Goal: Transaction & Acquisition: Download file/media

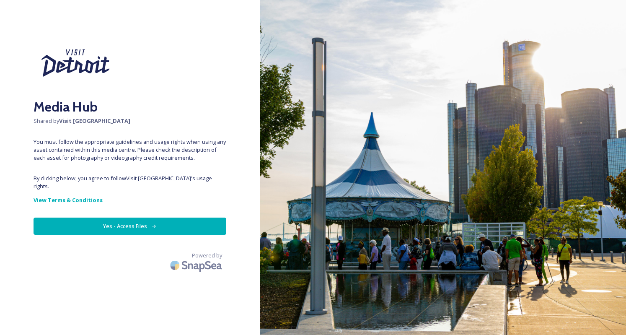
click at [132, 218] on button "Yes - Access Files" at bounding box center [130, 226] width 193 height 17
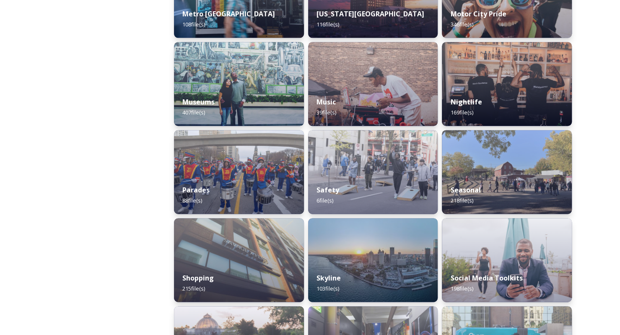
scroll to position [637, 0]
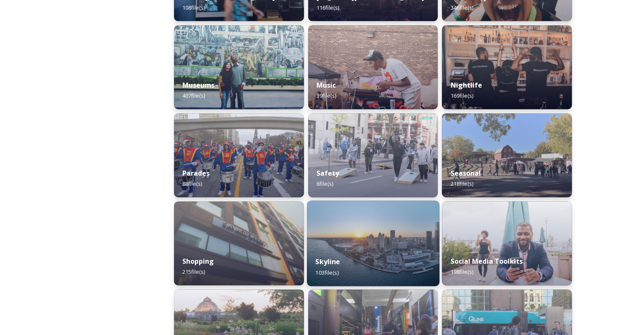
click at [374, 243] on img at bounding box center [373, 243] width 132 height 86
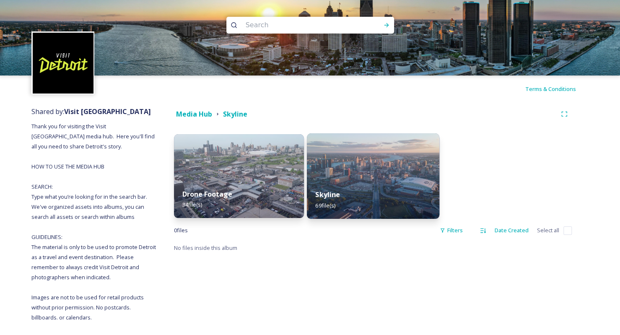
click at [389, 183] on div "Skyline 69 file(s)" at bounding box center [373, 200] width 132 height 38
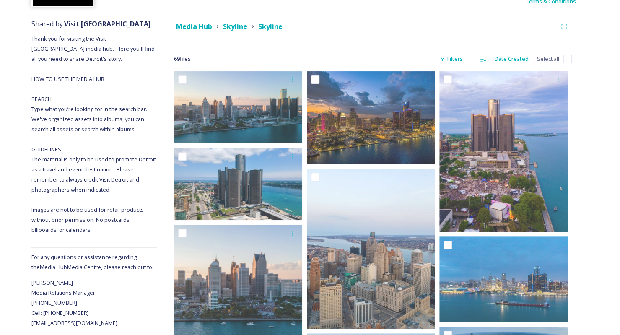
scroll to position [61, 0]
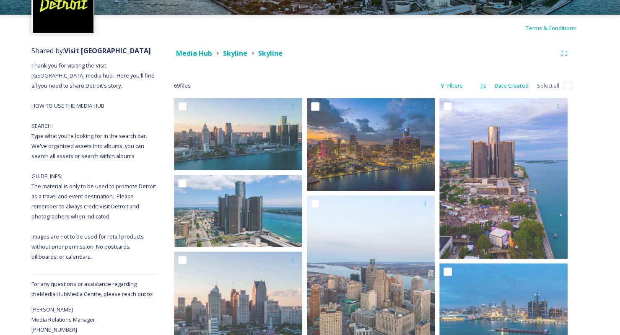
click at [568, 85] on input "checkbox" at bounding box center [567, 86] width 8 height 8
checkbox input "true"
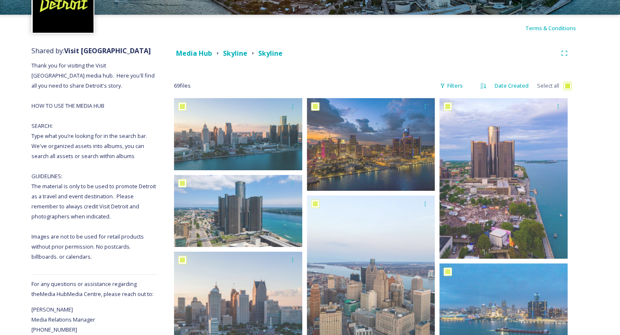
checkbox input "true"
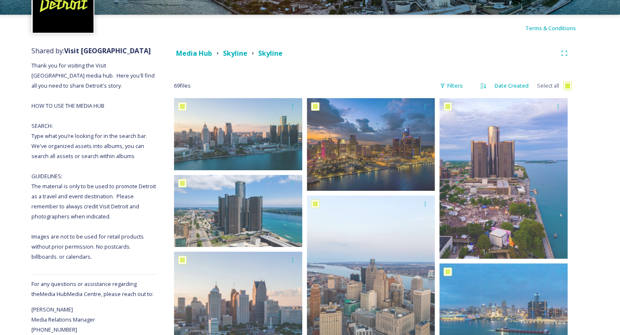
checkbox input "true"
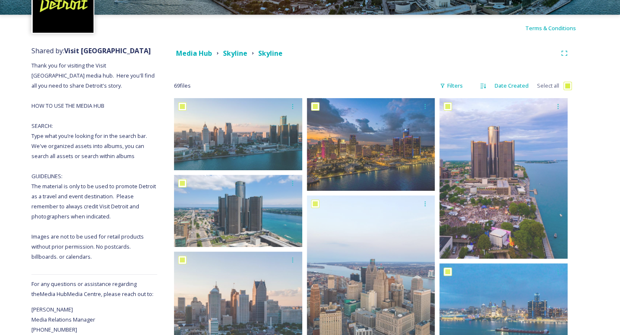
checkbox input "true"
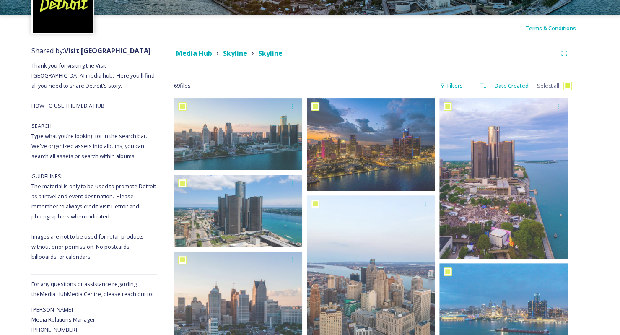
checkbox input "true"
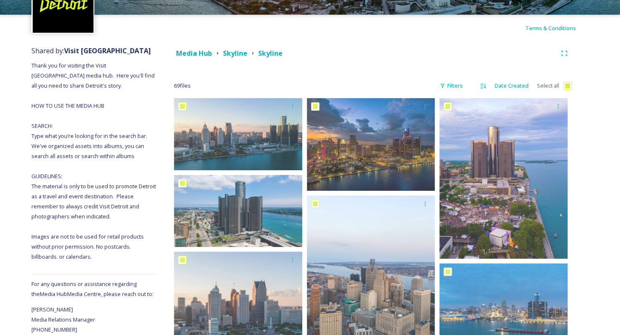
checkbox input "true"
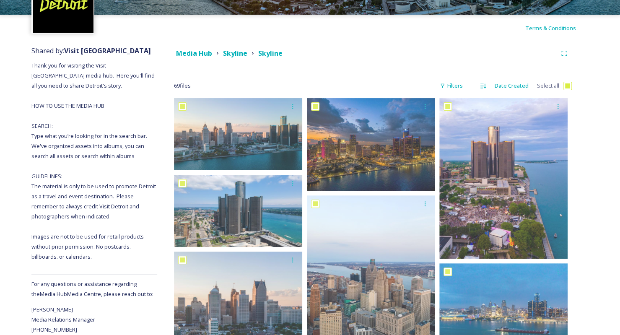
checkbox input "true"
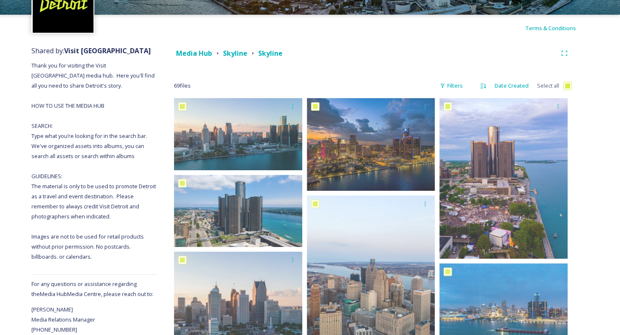
checkbox input "true"
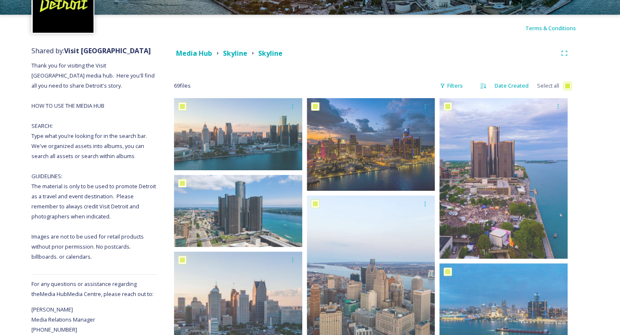
checkbox input "true"
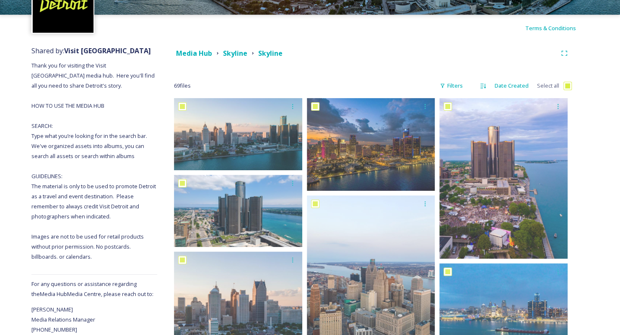
checkbox input "true"
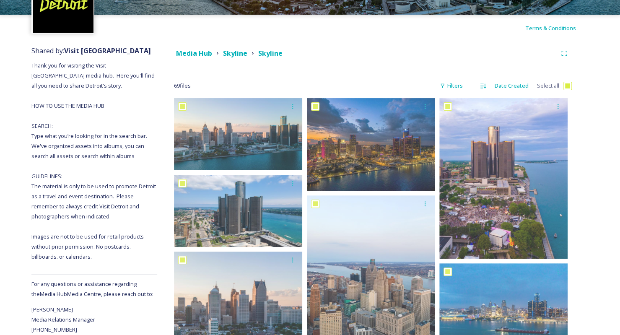
checkbox input "true"
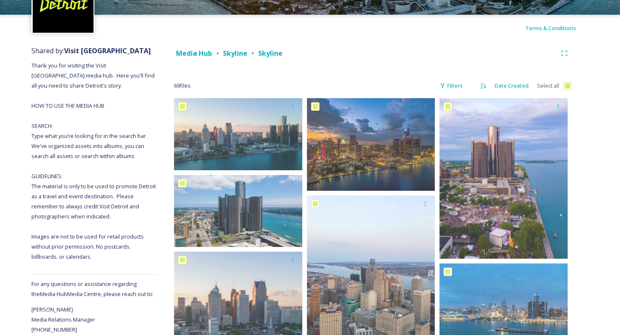
checkbox input "true"
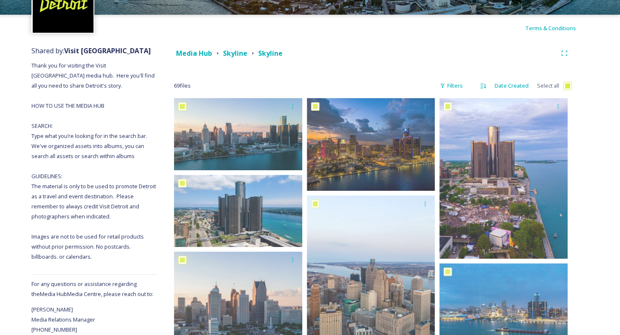
checkbox input "true"
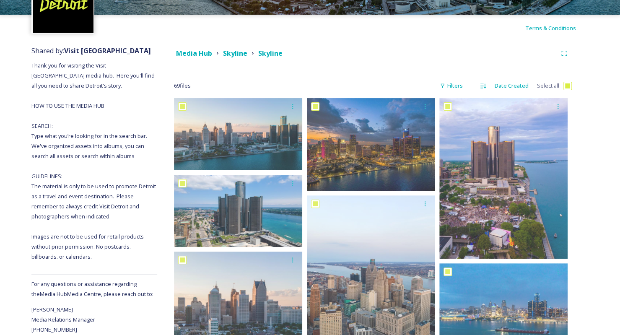
checkbox input "true"
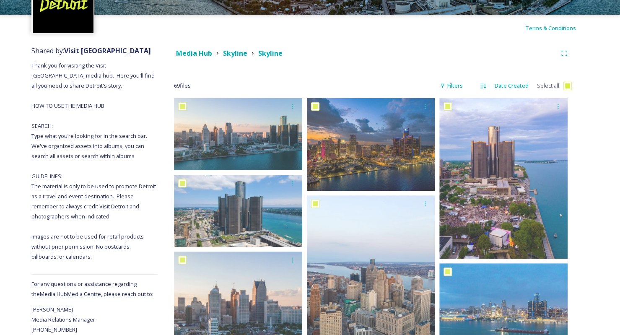
checkbox input "true"
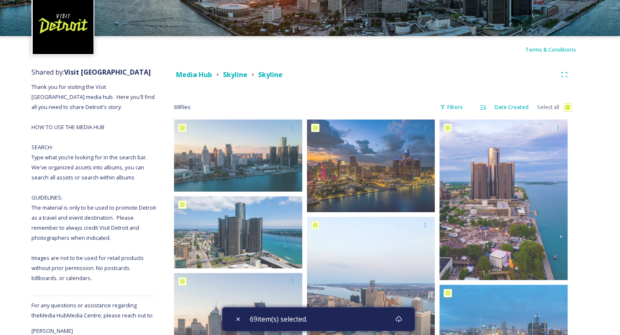
scroll to position [0, 0]
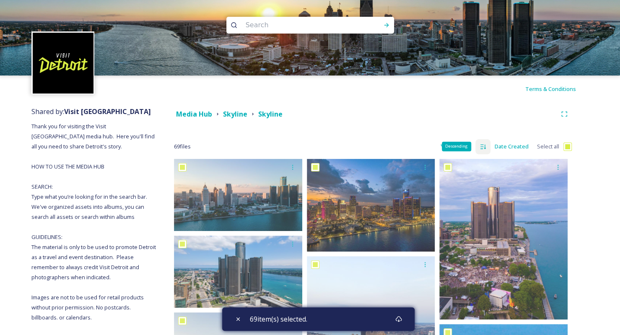
click at [483, 146] on icon at bounding box center [482, 146] width 5 height 5
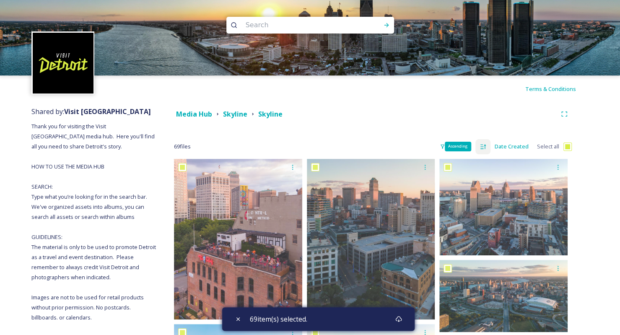
click at [483, 146] on icon at bounding box center [482, 146] width 5 height 5
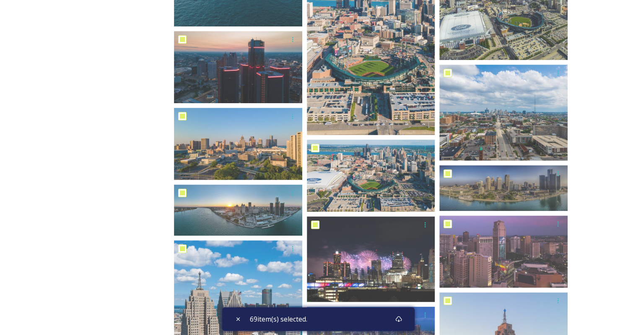
scroll to position [449, 0]
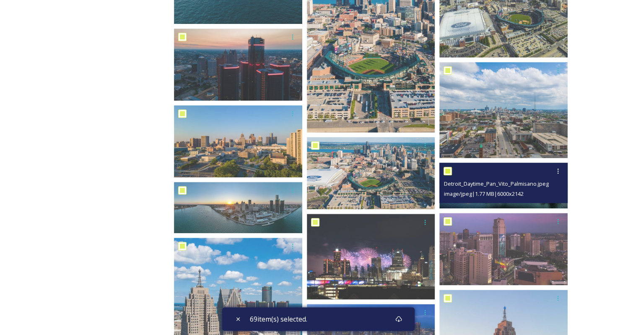
click at [504, 186] on span "Detroit_Daytime_Pan_Vito_Palmisano.jpeg" at bounding box center [496, 184] width 105 height 8
click at [560, 173] on icon at bounding box center [558, 171] width 7 height 7
click at [543, 187] on span "View File" at bounding box center [546, 189] width 22 height 8
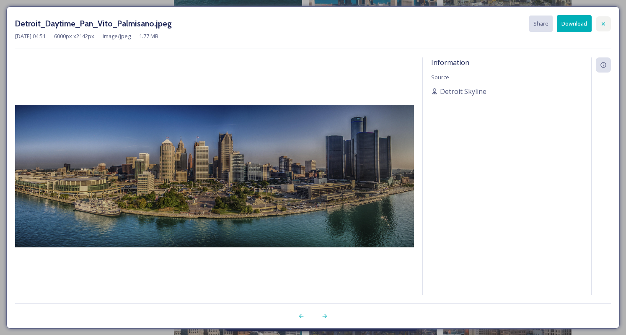
click at [602, 23] on icon at bounding box center [603, 24] width 7 height 7
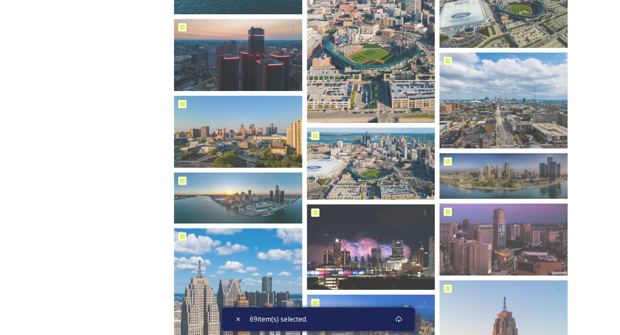
scroll to position [480, 0]
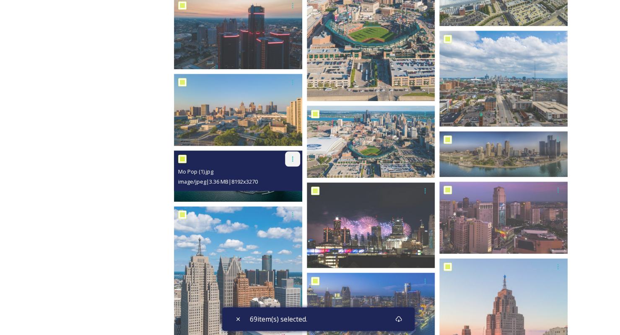
click at [291, 160] on icon at bounding box center [292, 159] width 7 height 7
click at [284, 182] on div "View File" at bounding box center [283, 177] width 34 height 16
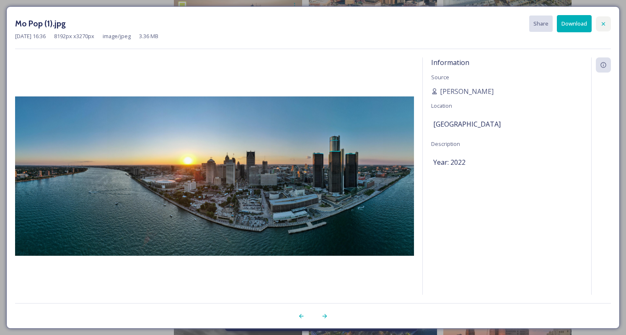
click at [606, 25] on icon at bounding box center [603, 24] width 7 height 7
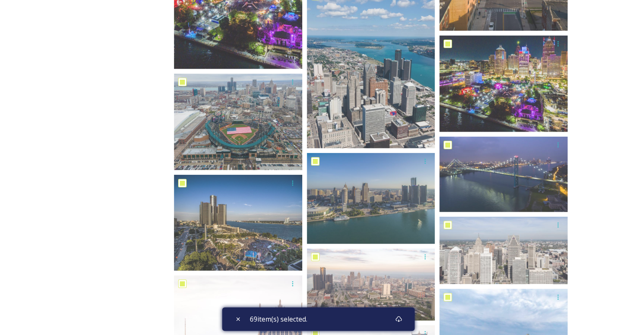
scroll to position [1034, 0]
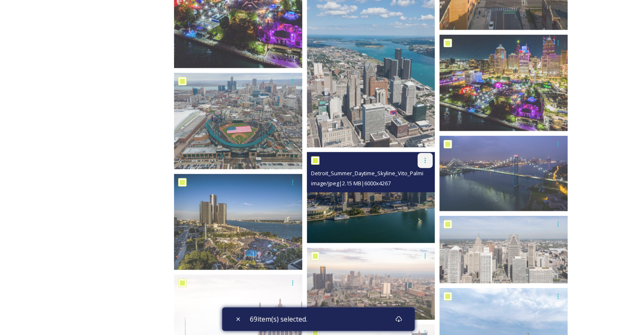
click at [425, 160] on icon at bounding box center [425, 160] width 1 height 5
click at [414, 193] on span "Download" at bounding box center [415, 195] width 26 height 8
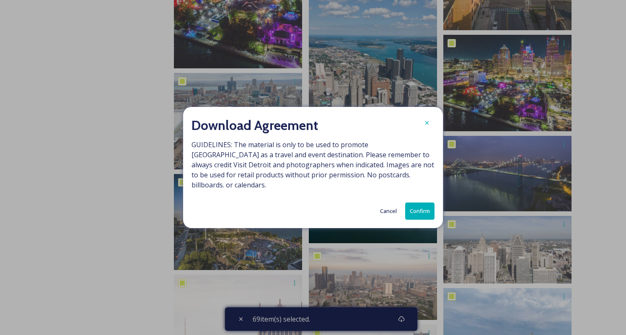
click at [414, 204] on button "Confirm" at bounding box center [419, 210] width 29 height 17
